Goal: Information Seeking & Learning: Learn about a topic

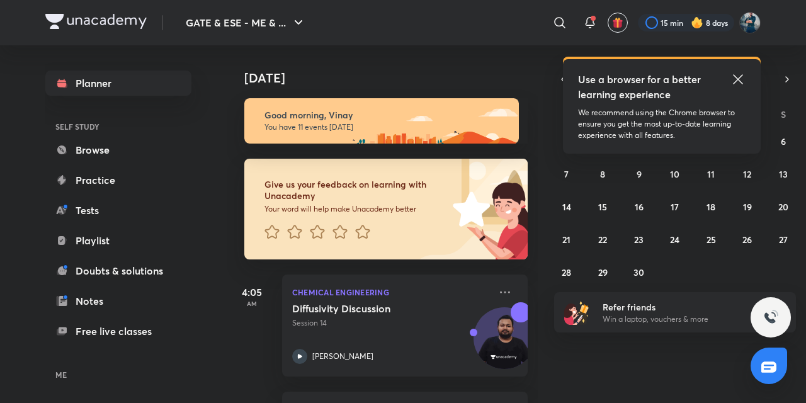
click at [736, 74] on icon at bounding box center [738, 79] width 15 height 15
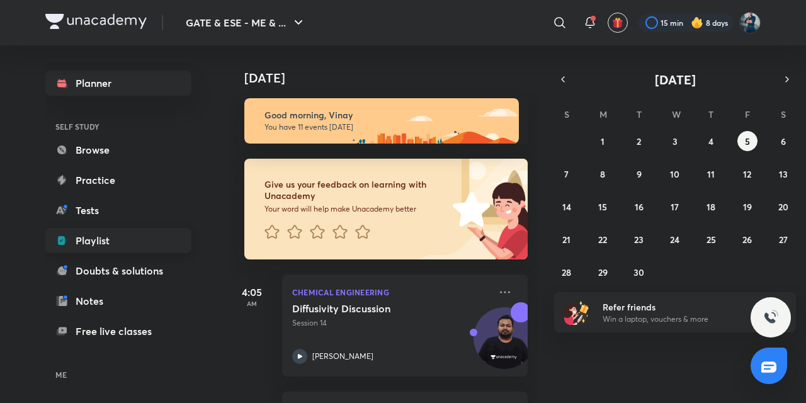
click at [93, 238] on link "Playlist" at bounding box center [118, 240] width 146 height 25
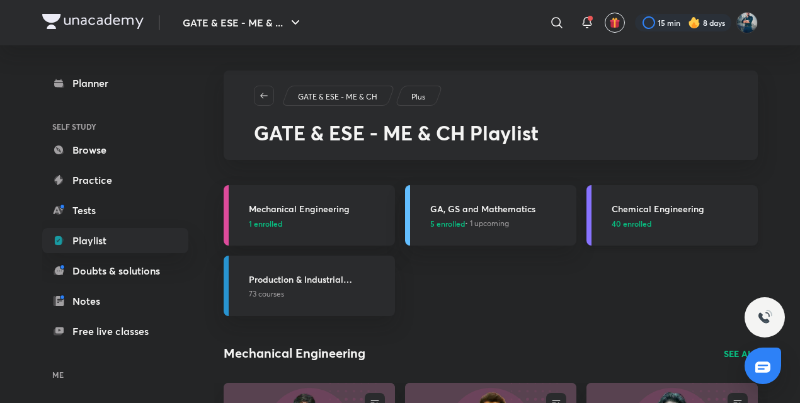
click at [661, 210] on h3 "Chemical Engineering" at bounding box center [681, 208] width 139 height 13
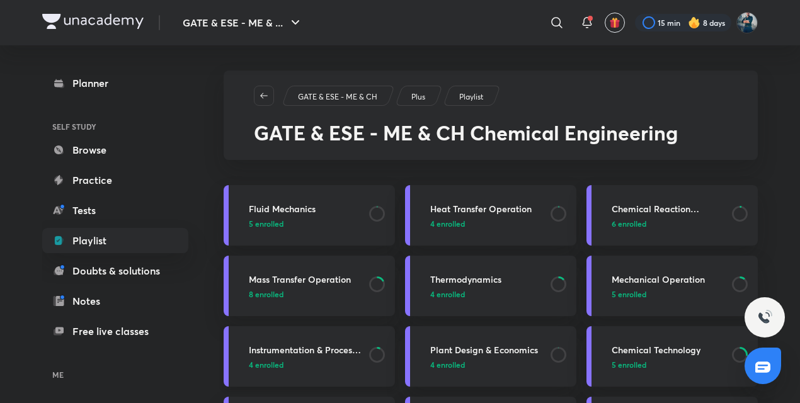
click at [327, 350] on h3 "Instrumentation & Process Control" at bounding box center [305, 349] width 113 height 13
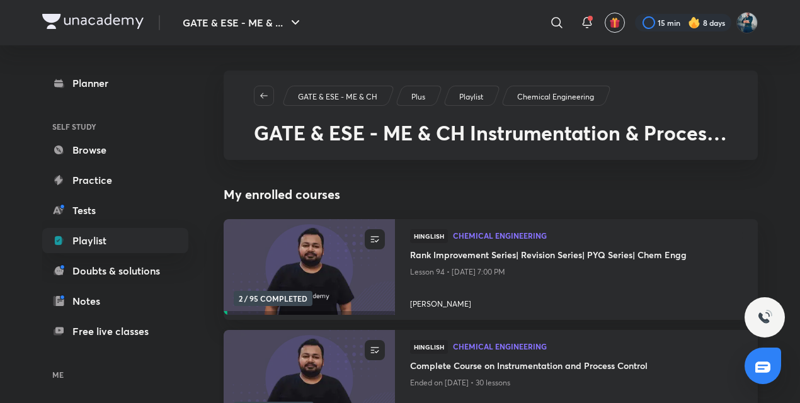
click at [461, 370] on h4 "Complete Course on Instrumentation and Process Control" at bounding box center [576, 367] width 333 height 16
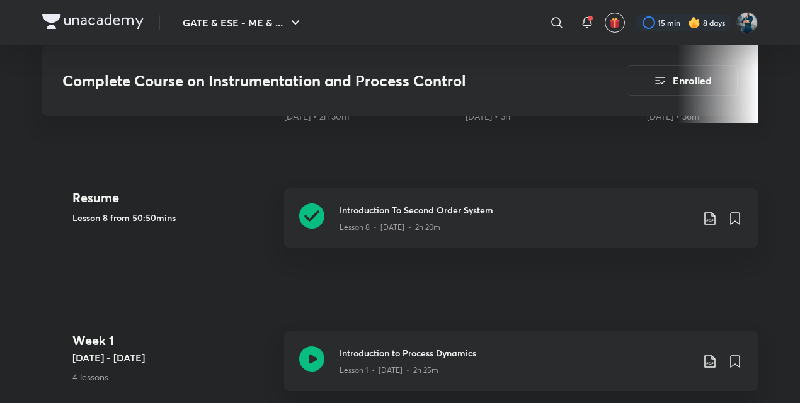
scroll to position [565, 0]
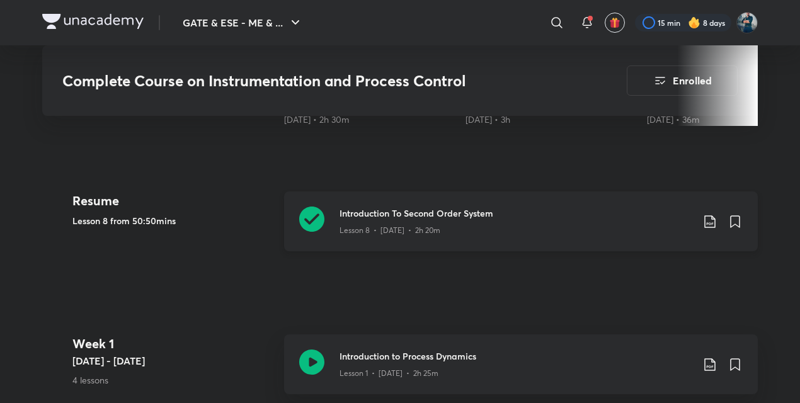
click at [382, 210] on h3 "Introduction To Second Order System" at bounding box center [516, 213] width 353 height 13
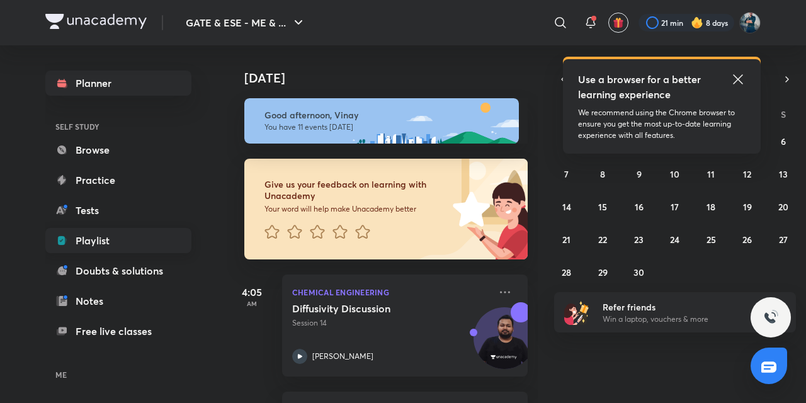
click at [108, 232] on link "Playlist" at bounding box center [118, 240] width 146 height 25
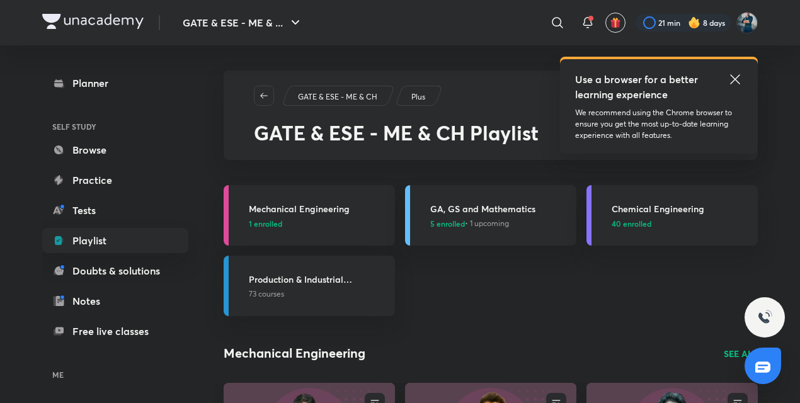
click at [733, 86] on icon at bounding box center [735, 79] width 15 height 15
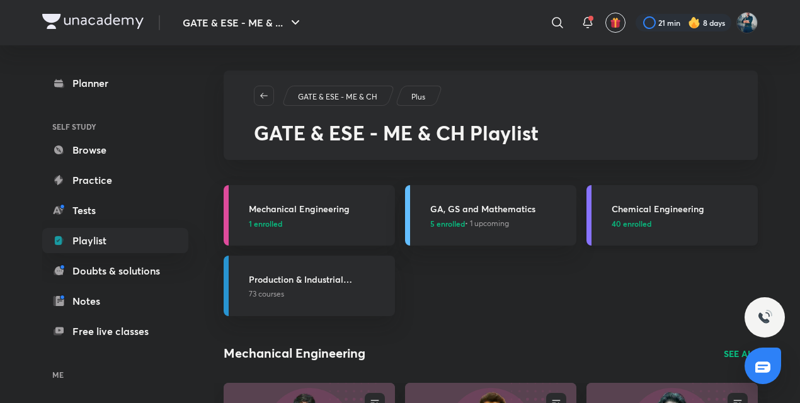
click at [643, 209] on h3 "Chemical Engineering" at bounding box center [681, 208] width 139 height 13
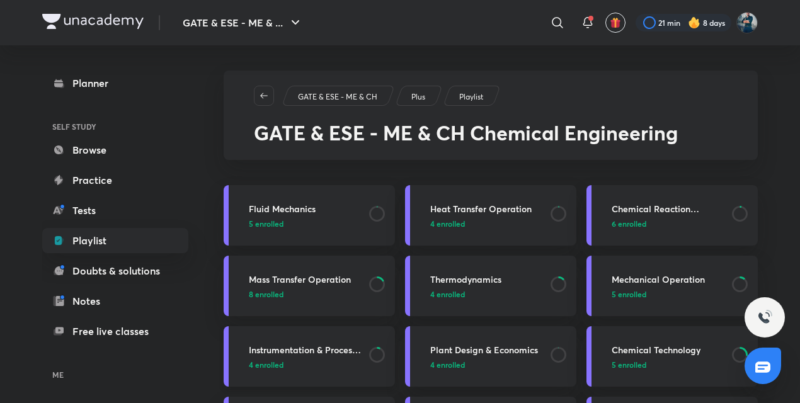
click at [308, 346] on h3 "Instrumentation & Process Control" at bounding box center [305, 349] width 113 height 13
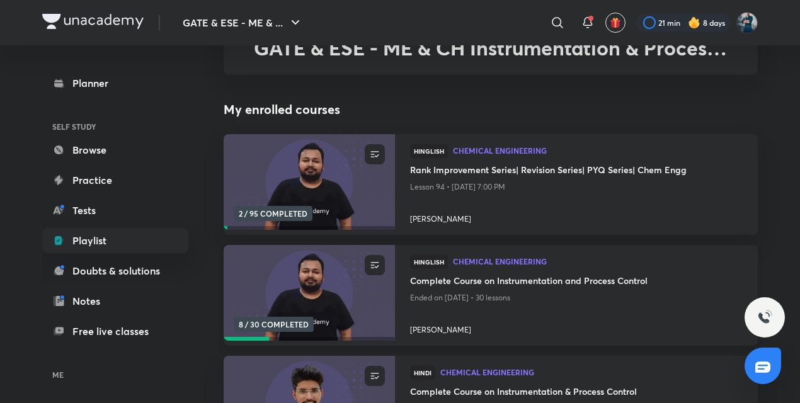
scroll to position [86, 0]
click at [465, 283] on h4 "Complete Course on Instrumentation and Process Control" at bounding box center [576, 281] width 333 height 16
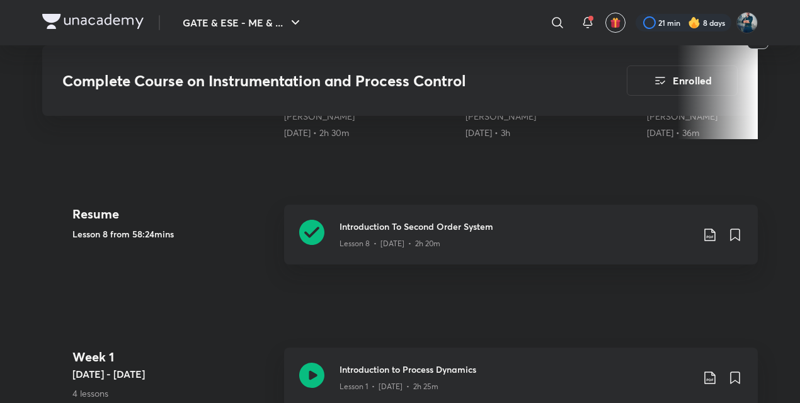
scroll to position [552, 0]
click at [311, 231] on icon at bounding box center [311, 231] width 25 height 25
